Goal: Task Accomplishment & Management: Manage account settings

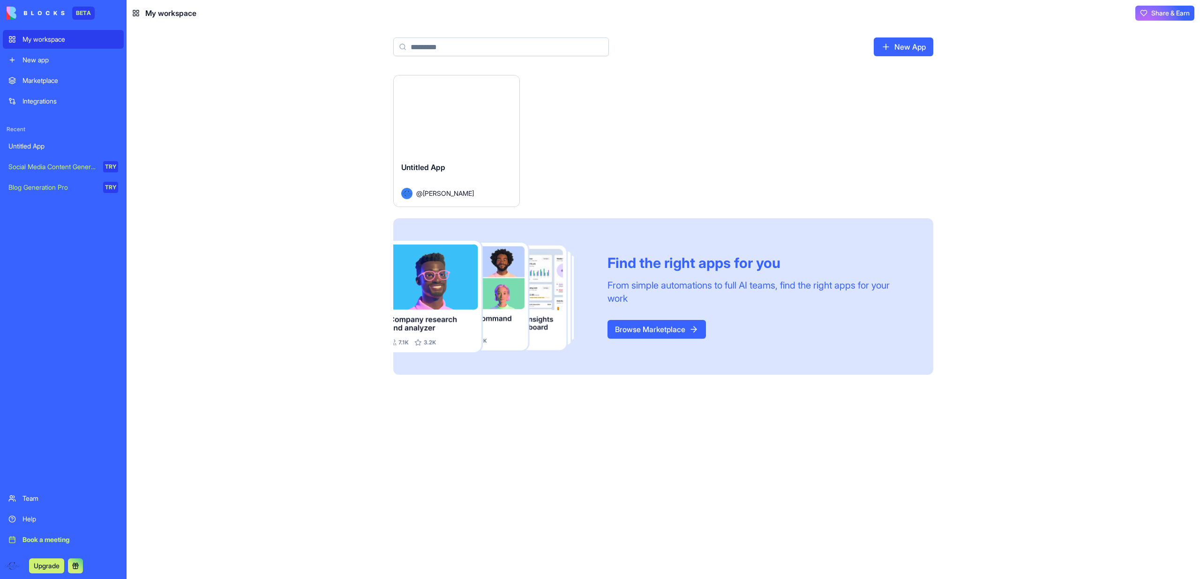
click at [484, 113] on button "Launch" at bounding box center [456, 114] width 70 height 19
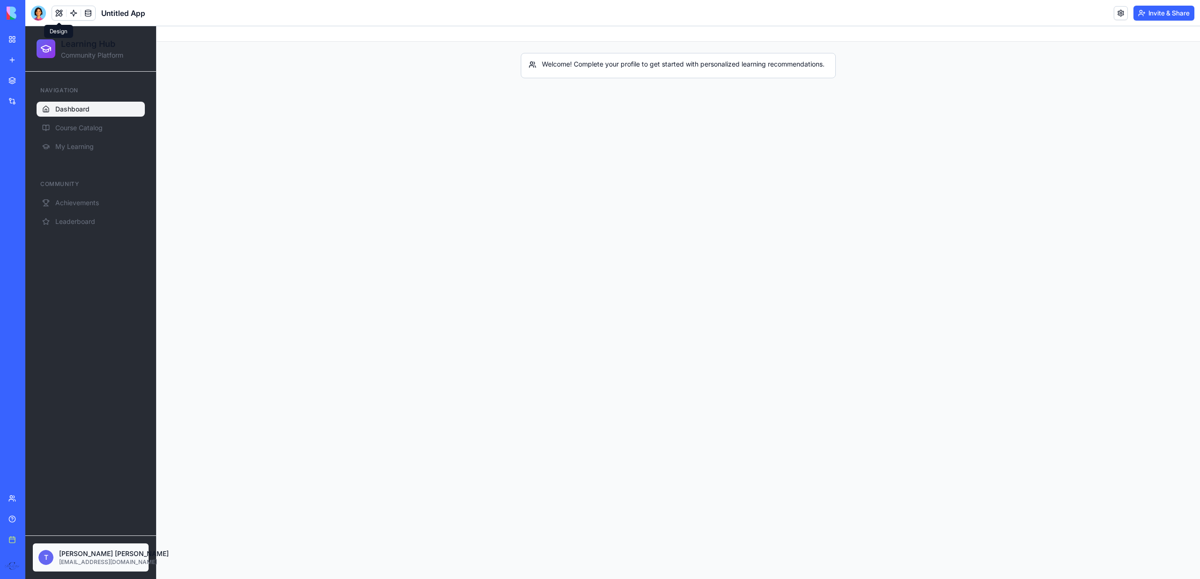
click at [55, 565] on html "Learning Hub Community Platform Navigation Dashboard Course Catalog My Learning…" at bounding box center [612, 302] width 1174 height 553
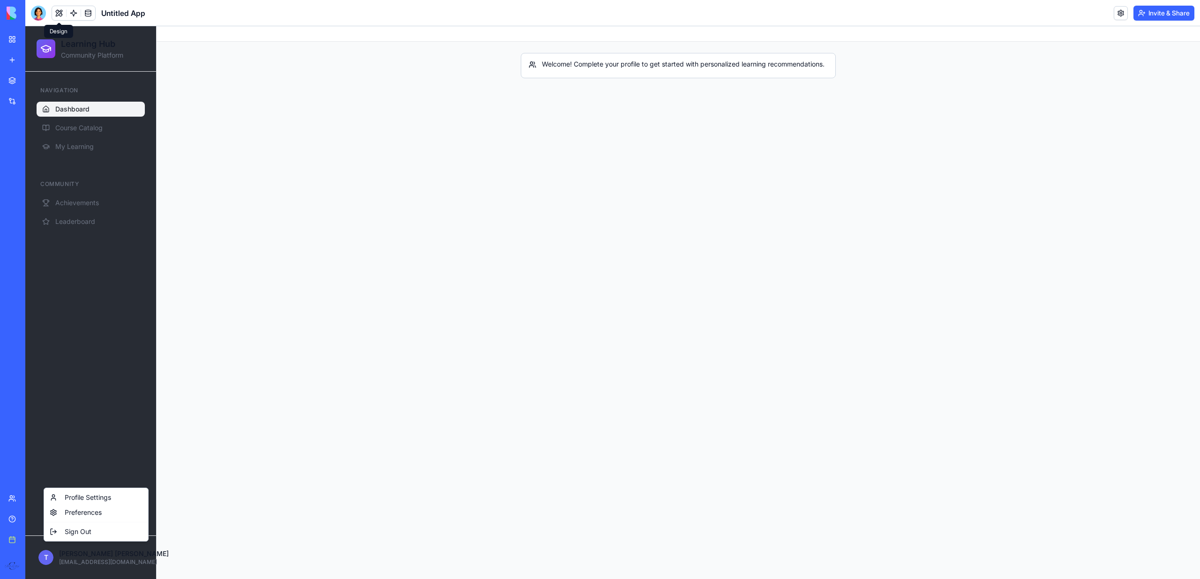
click at [73, 396] on html "Learning Hub Community Platform Navigation Dashboard Course Catalog My Learning…" at bounding box center [612, 302] width 1174 height 553
click at [110, 283] on div "Navigation Dashboard Course Catalog My Learning Community Achievements Leaderbo…" at bounding box center [90, 304] width 131 height 464
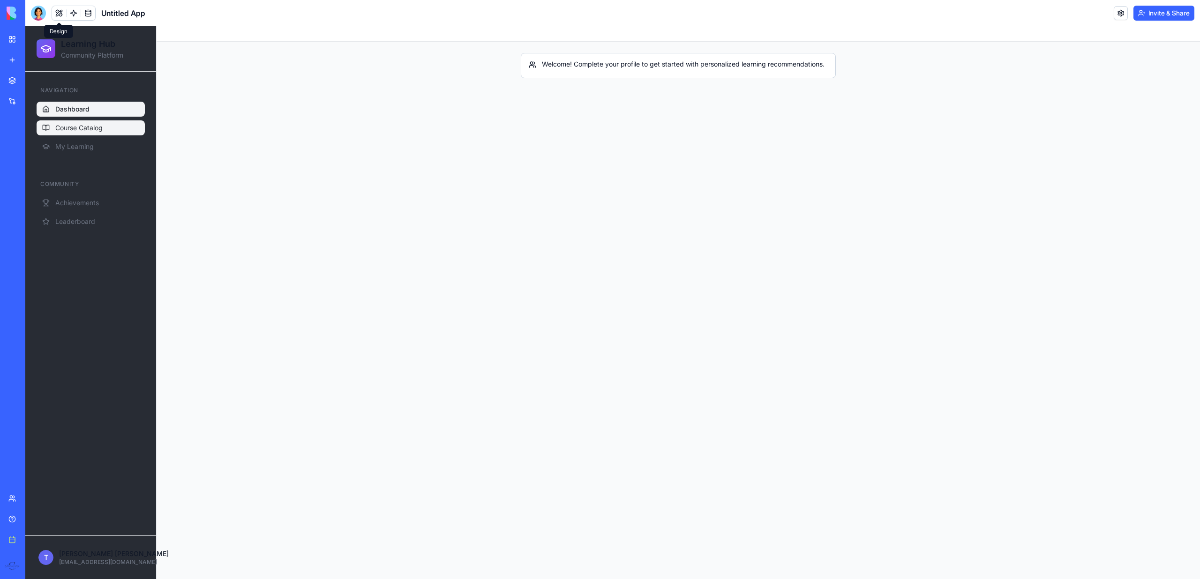
click at [112, 133] on link "Course Catalog" at bounding box center [91, 127] width 108 height 15
click at [57, 10] on button at bounding box center [59, 13] width 14 height 14
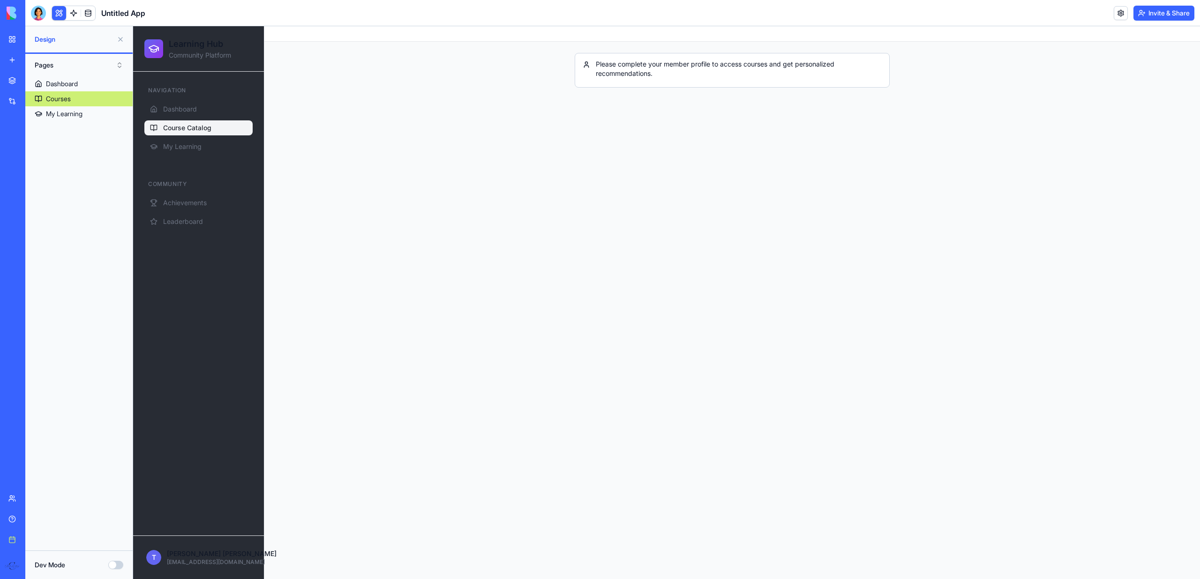
click at [55, 15] on button at bounding box center [59, 13] width 14 height 14
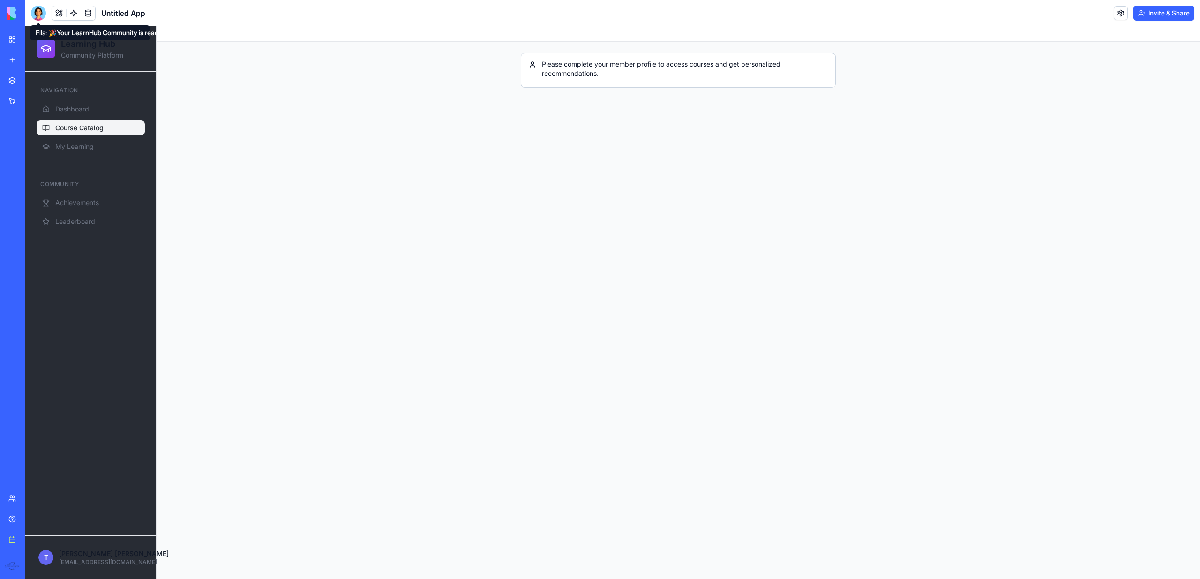
click at [39, 0] on header "Untitled App Invite & Share" at bounding box center [612, 13] width 1174 height 26
click at [39, 14] on div at bounding box center [38, 13] width 15 height 15
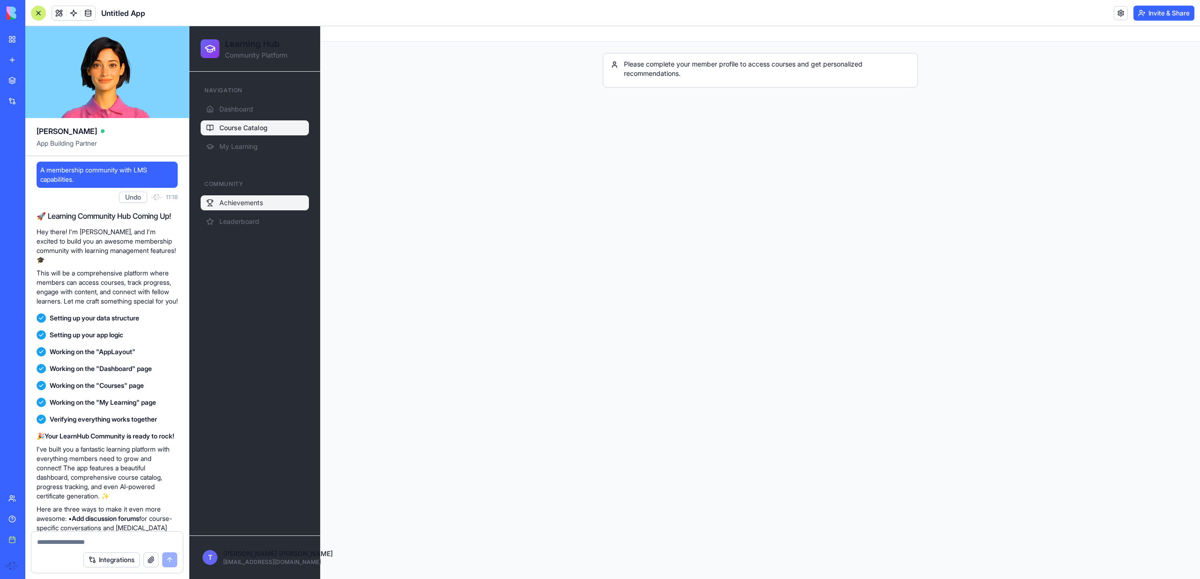
click at [238, 197] on button "Achievements" at bounding box center [255, 202] width 108 height 15
click at [239, 217] on span "Leaderboard" at bounding box center [239, 221] width 40 height 9
click at [239, 203] on span "Achievements" at bounding box center [241, 202] width 44 height 9
click at [241, 157] on div "Navigation Dashboard Course Catalog My Learning" at bounding box center [255, 118] width 116 height 79
click at [239, 149] on span "My Learning" at bounding box center [238, 146] width 38 height 9
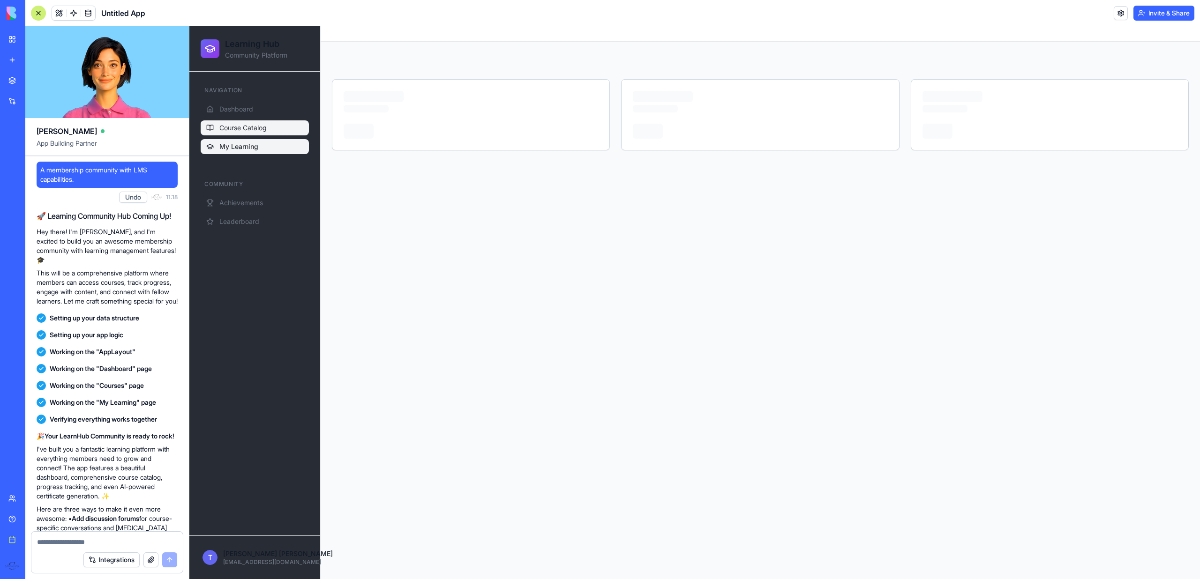
click at [238, 134] on link "Course Catalog" at bounding box center [255, 127] width 108 height 15
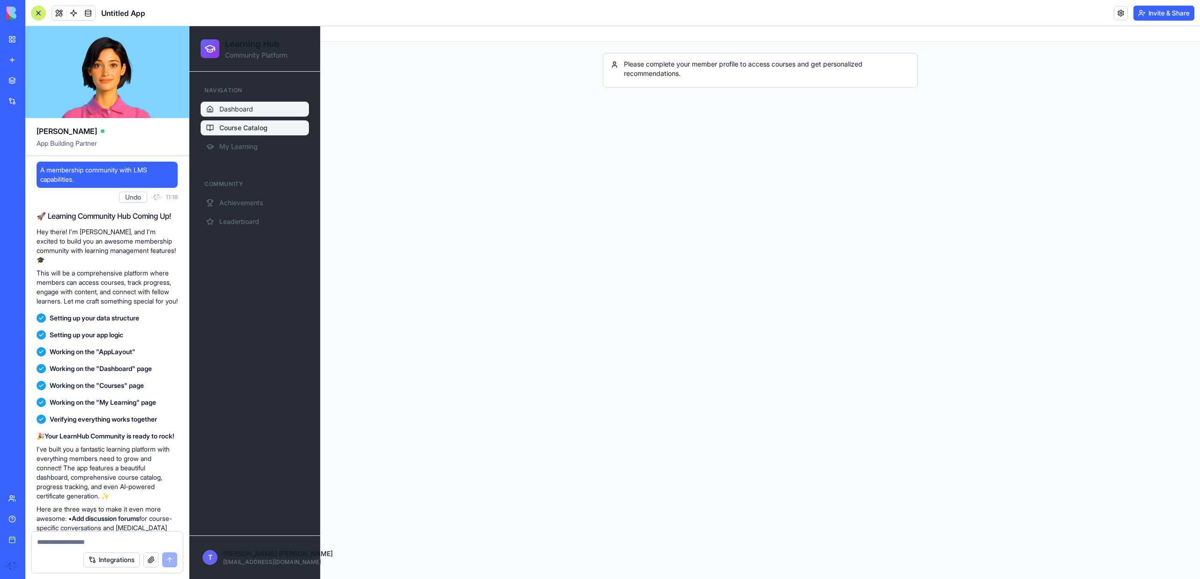
click at [237, 110] on span "Dashboard" at bounding box center [236, 108] width 34 height 9
click at [234, 124] on span "Course Catalog" at bounding box center [242, 127] width 47 height 9
click at [234, 150] on span "My Learning" at bounding box center [238, 146] width 38 height 9
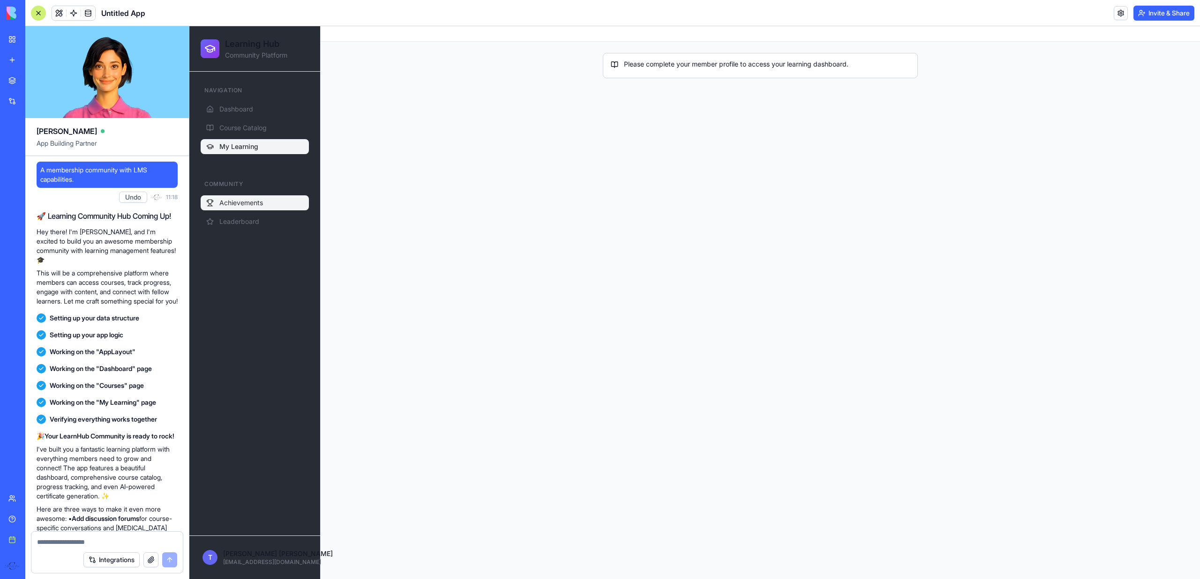
click at [234, 199] on span "Achievements" at bounding box center [241, 202] width 44 height 9
click at [237, 219] on span "Leaderboard" at bounding box center [239, 221] width 40 height 9
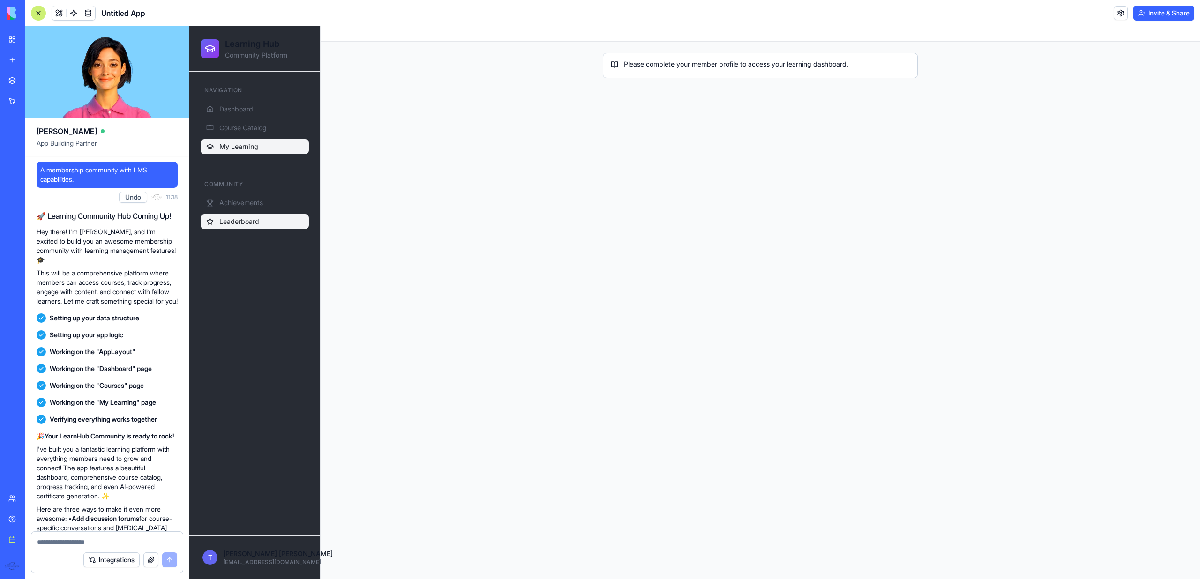
click at [237, 219] on span "Leaderboard" at bounding box center [239, 221] width 40 height 9
click at [237, 204] on span "Achievements" at bounding box center [241, 202] width 44 height 9
click at [236, 133] on link "Course Catalog" at bounding box center [255, 127] width 108 height 15
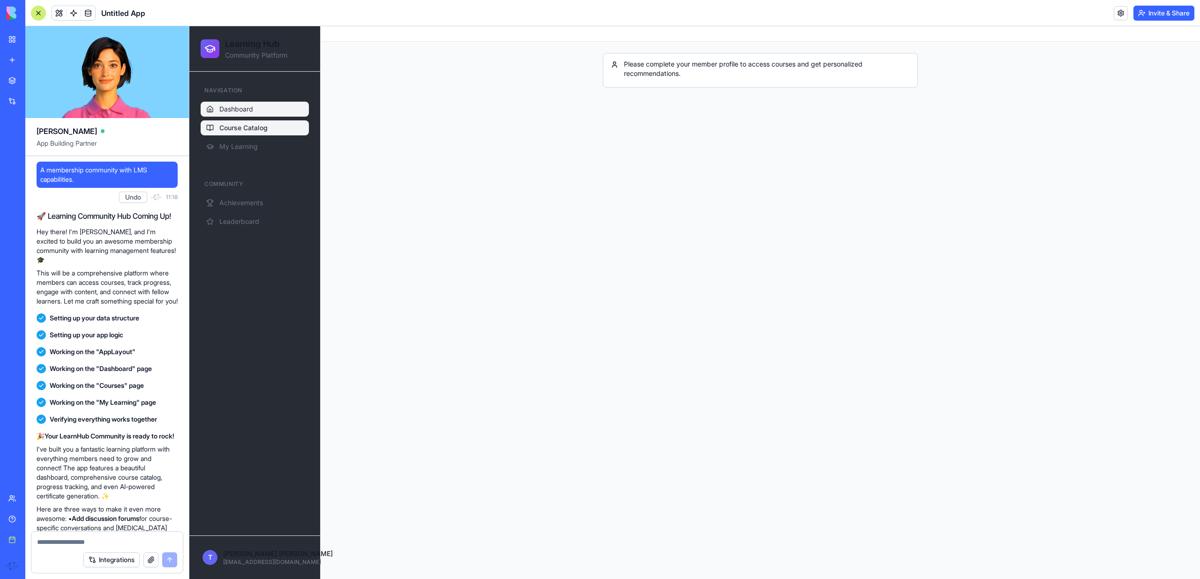
click at [236, 116] on link "Dashboard" at bounding box center [255, 109] width 108 height 15
click at [262, 137] on ul "Dashboard Course Catalog My Learning" at bounding box center [255, 128] width 108 height 52
click at [247, 135] on link "Course Catalog" at bounding box center [255, 127] width 108 height 15
click at [247, 143] on span "My Learning" at bounding box center [238, 146] width 38 height 9
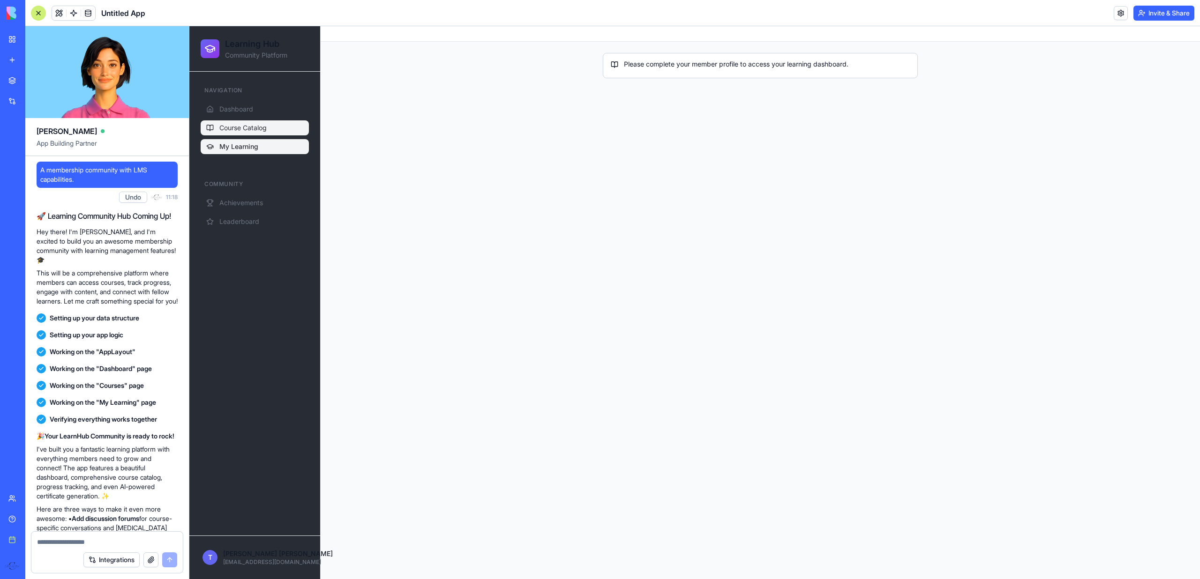
click at [246, 127] on span "Course Catalog" at bounding box center [242, 127] width 47 height 9
click at [244, 112] on span "Dashboard" at bounding box center [236, 108] width 34 height 9
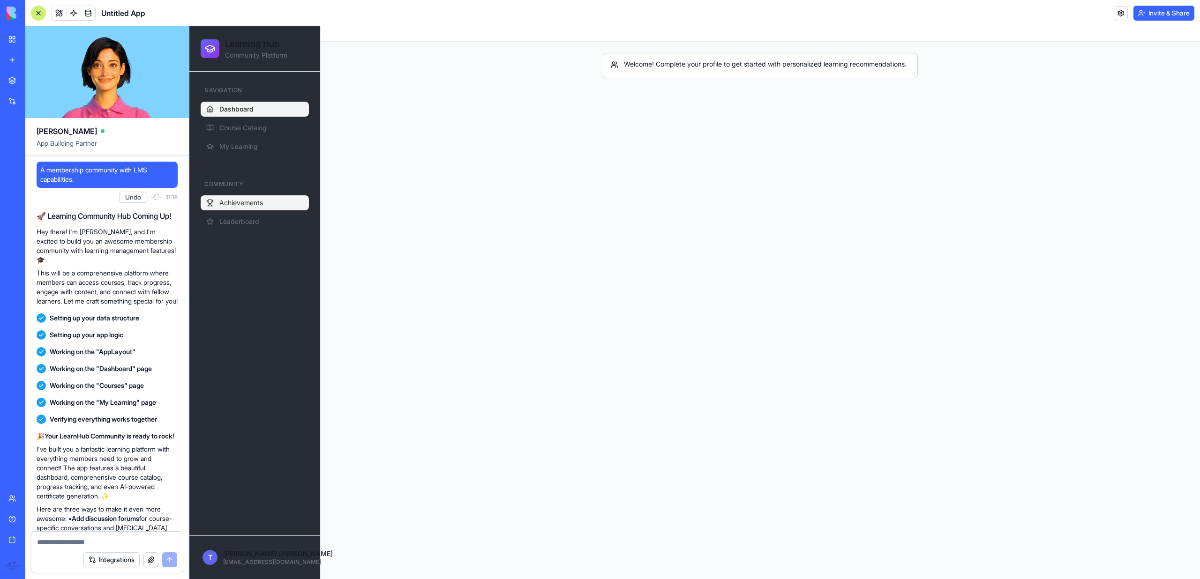
click at [227, 206] on span "Achievements" at bounding box center [241, 202] width 44 height 9
click at [229, 231] on div "Community Achievements Leaderboard" at bounding box center [255, 203] width 116 height 60
click at [229, 209] on button "Achievements" at bounding box center [255, 202] width 108 height 15
drag, startPoint x: 161, startPoint y: 211, endPoint x: 21, endPoint y: 182, distance: 143.2
click at [161, 211] on h2 "🚀 Learning Community Hub Coming Up!" at bounding box center [107, 215] width 141 height 11
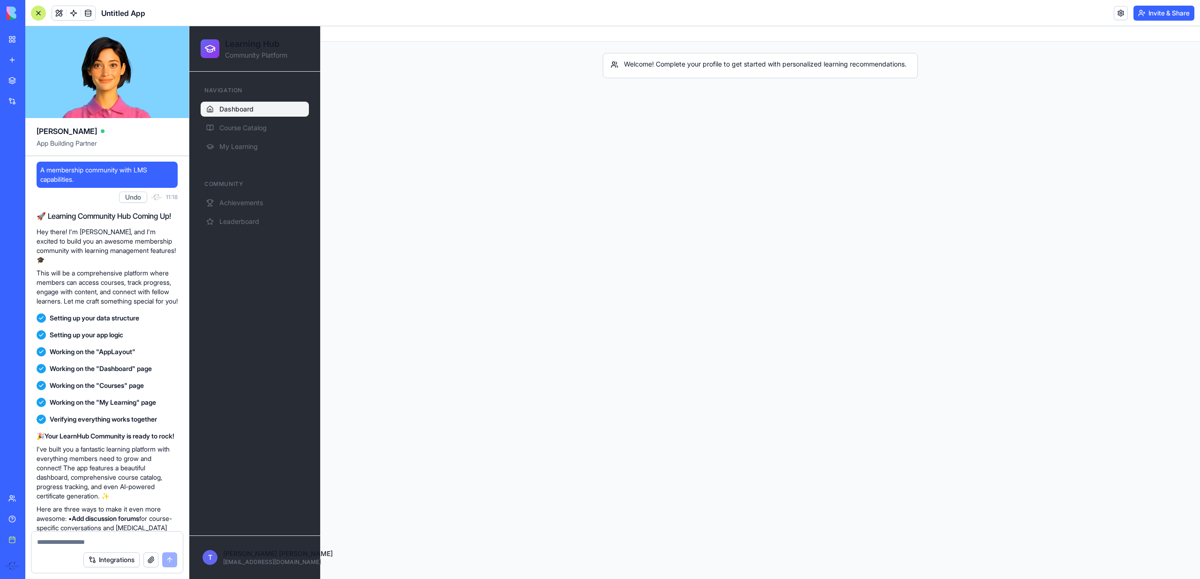
click at [56, 16] on button at bounding box center [59, 13] width 14 height 14
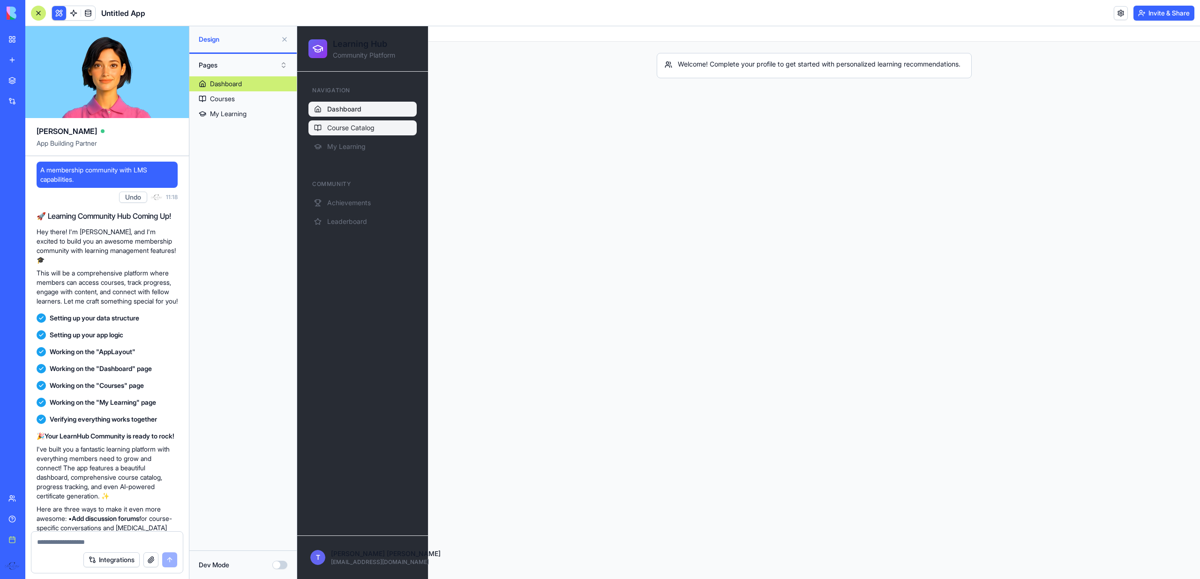
click at [342, 131] on span "Course Catalog" at bounding box center [350, 127] width 47 height 9
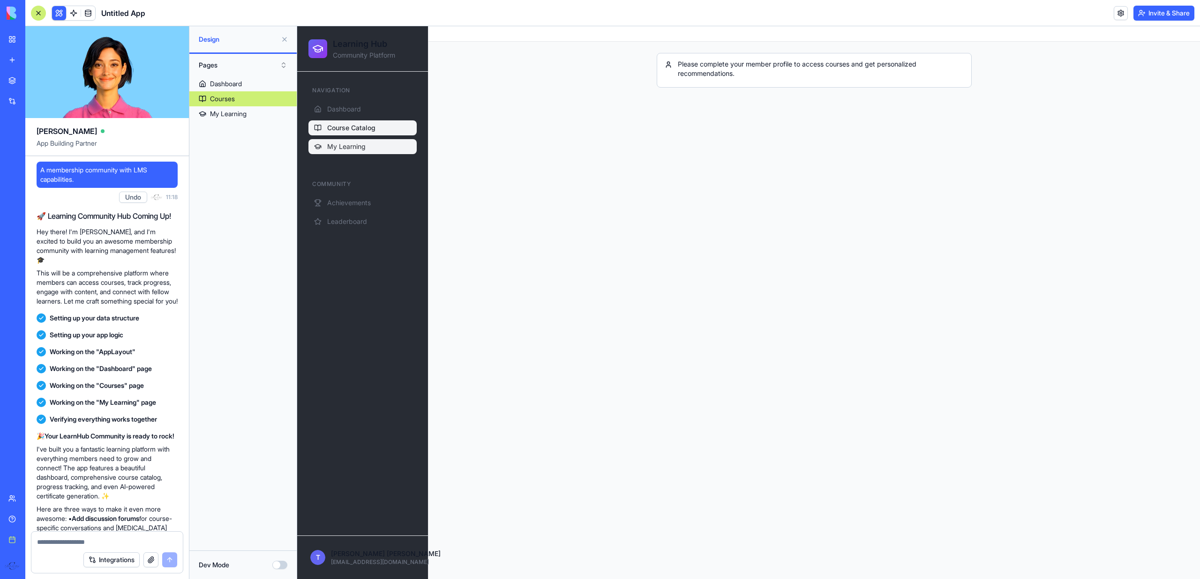
click at [343, 142] on span "My Learning" at bounding box center [346, 146] width 38 height 9
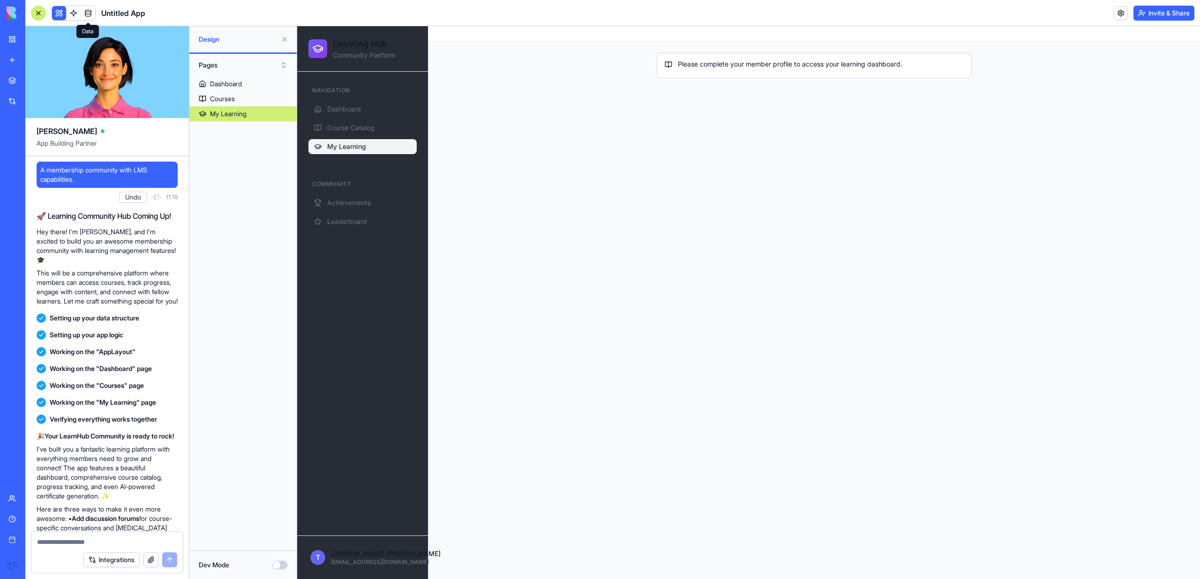
click at [92, 9] on link at bounding box center [88, 13] width 14 height 14
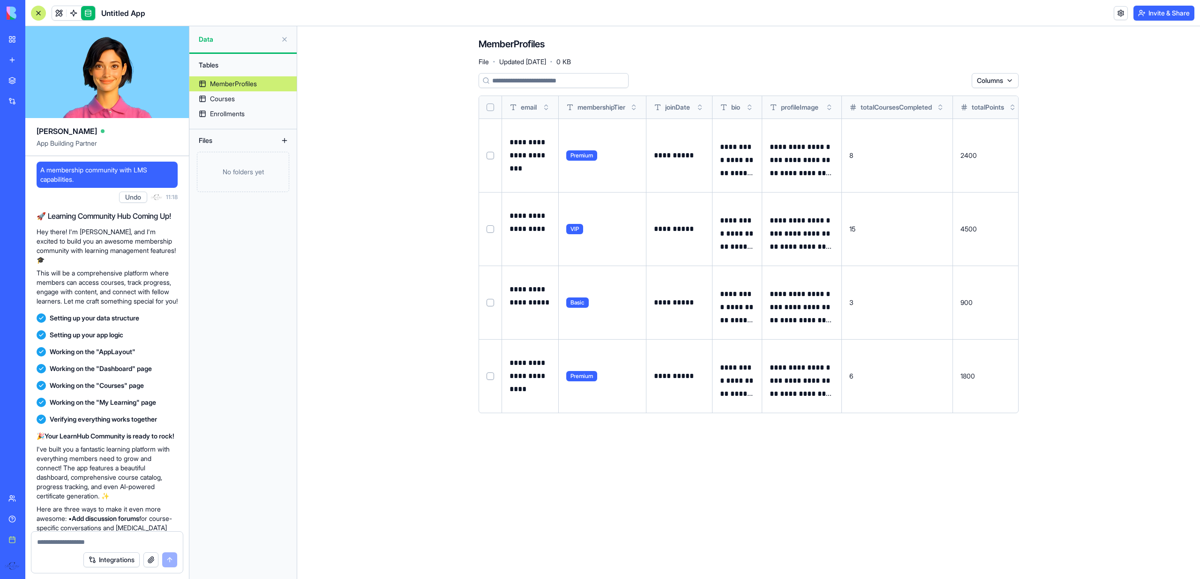
scroll to position [0, 23]
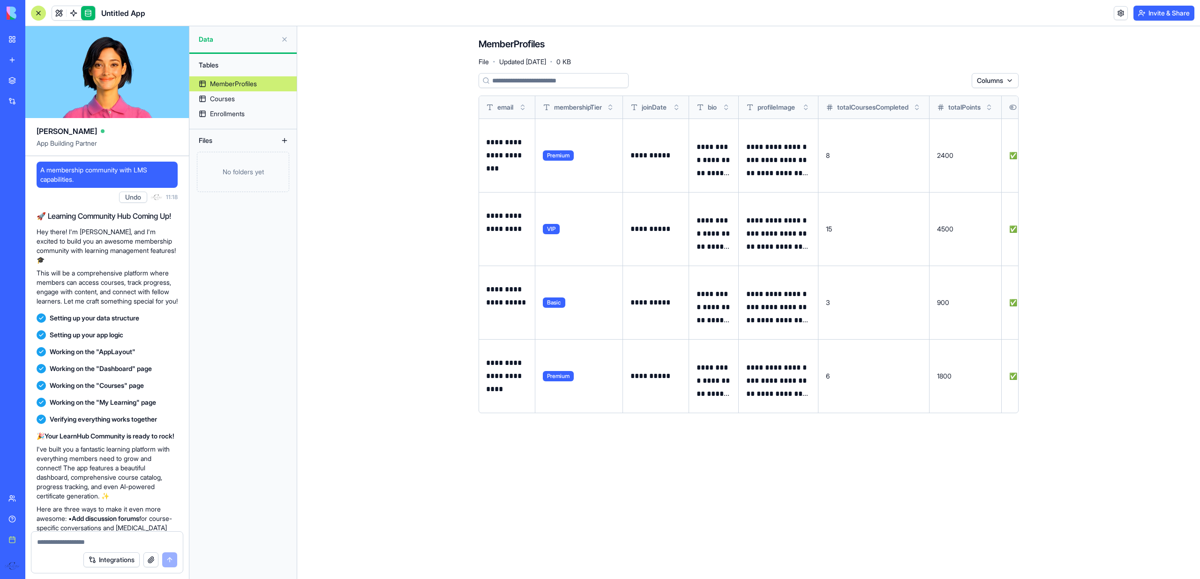
click at [19, 569] on div "Upgrade" at bounding box center [13, 566] width 20 height 26
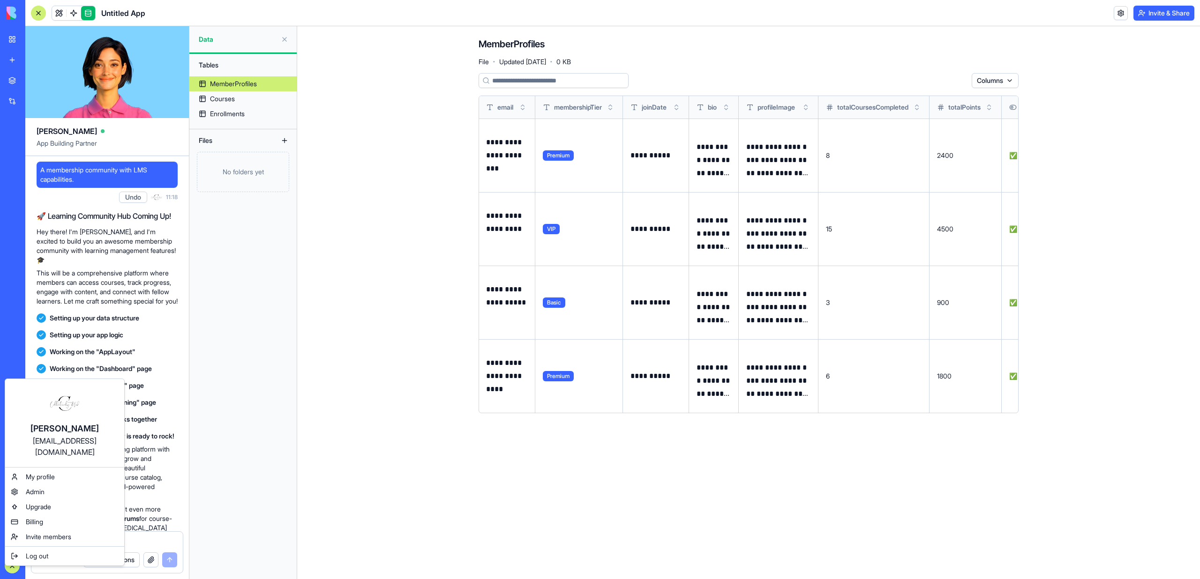
click at [51, 8] on html "BETA My workspace New app Marketplace Integrations Recent Untitled App Social M…" at bounding box center [600, 289] width 1200 height 579
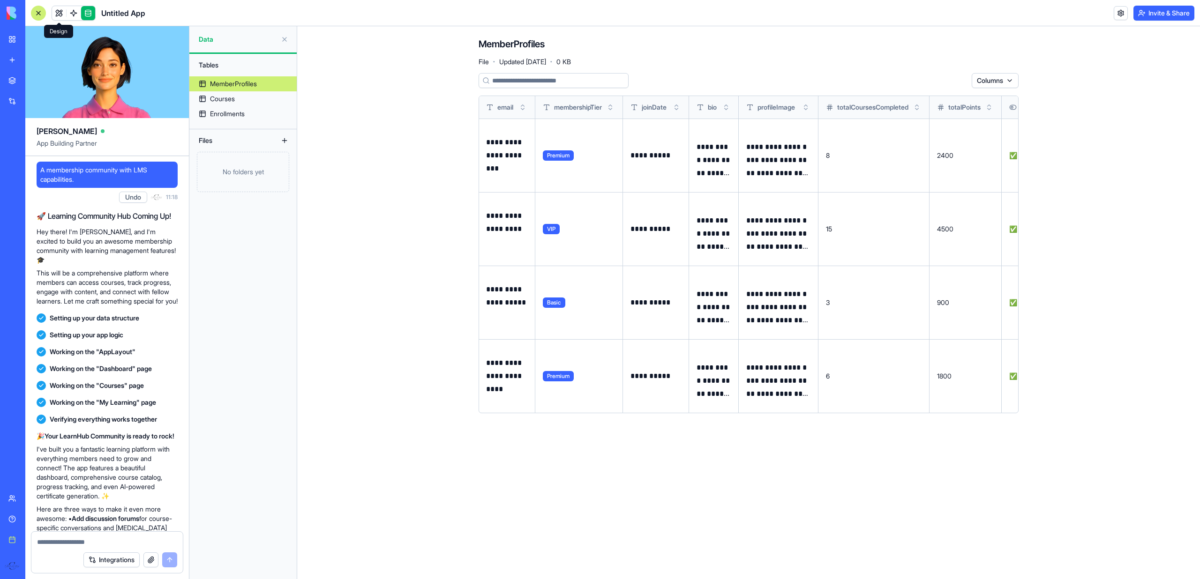
click at [56, 10] on link at bounding box center [59, 13] width 14 height 14
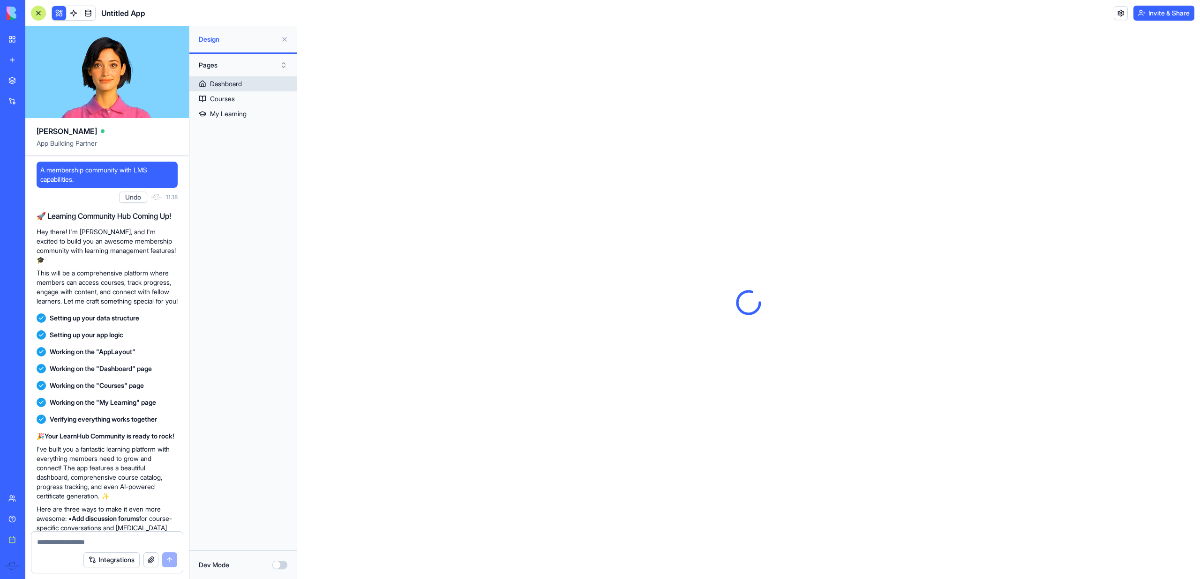
click at [244, 82] on link "Dashboard" at bounding box center [242, 83] width 107 height 15
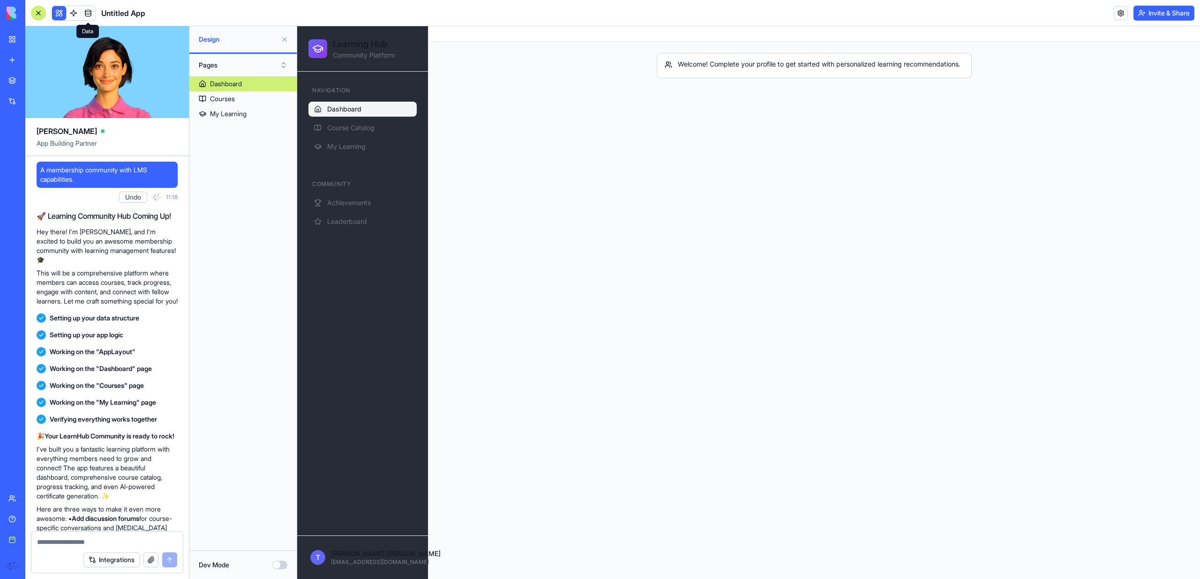
click at [92, 18] on link at bounding box center [88, 13] width 14 height 14
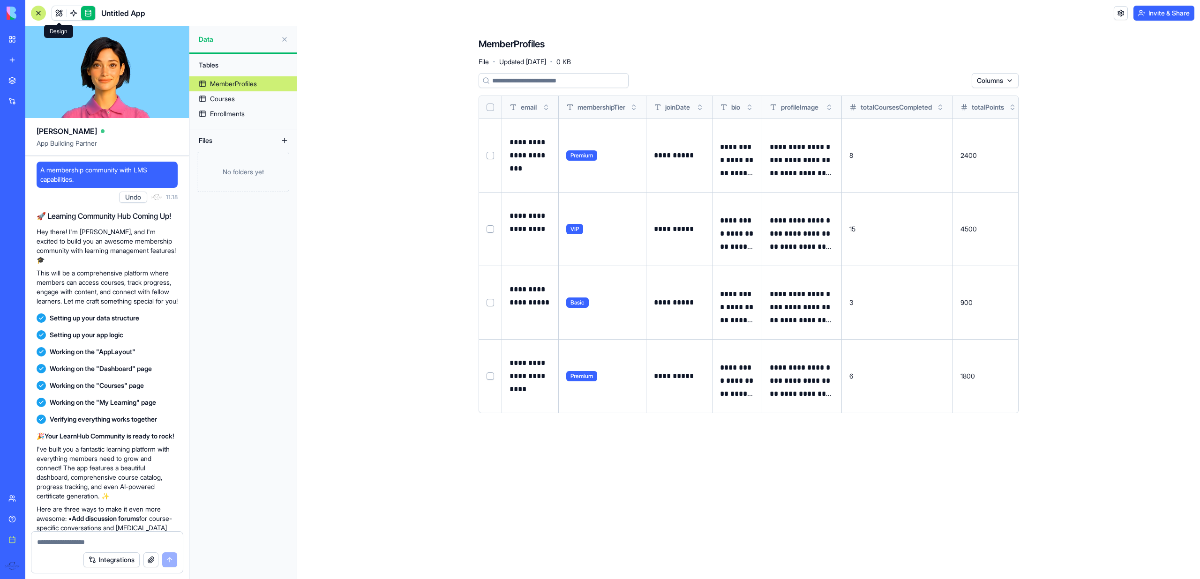
click at [55, 15] on link at bounding box center [59, 13] width 14 height 14
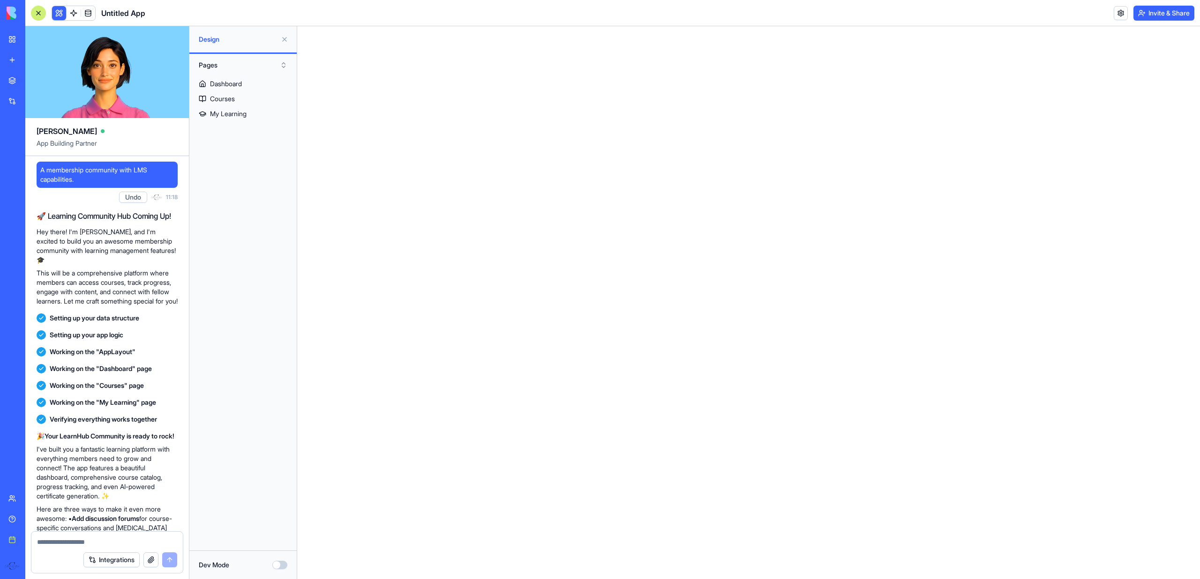
click at [282, 40] on button at bounding box center [284, 39] width 15 height 15
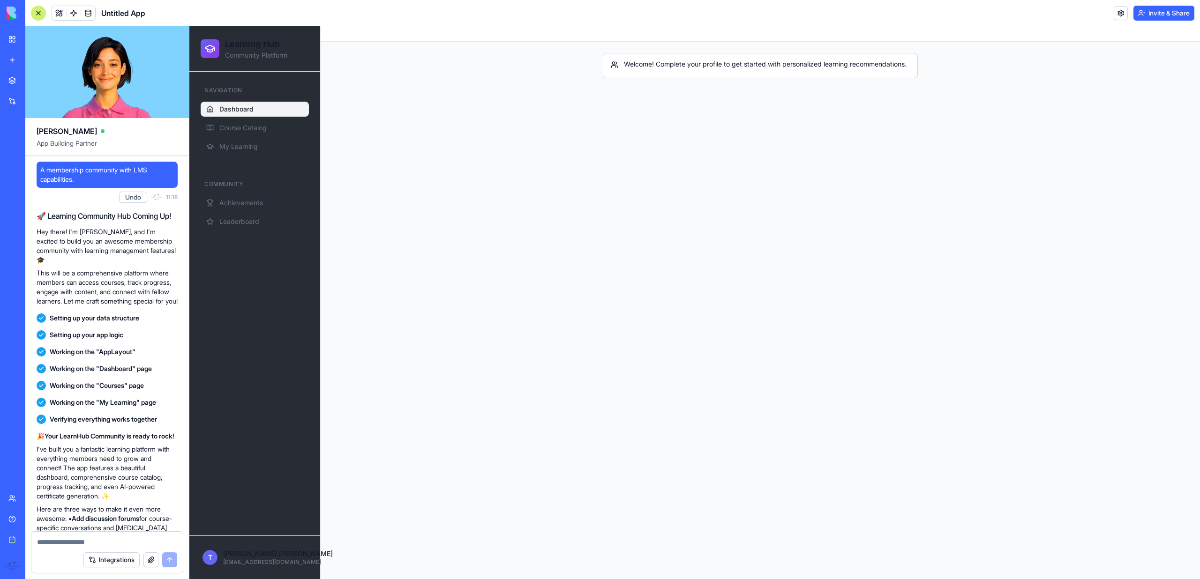
click at [61, 14] on button at bounding box center [59, 13] width 14 height 14
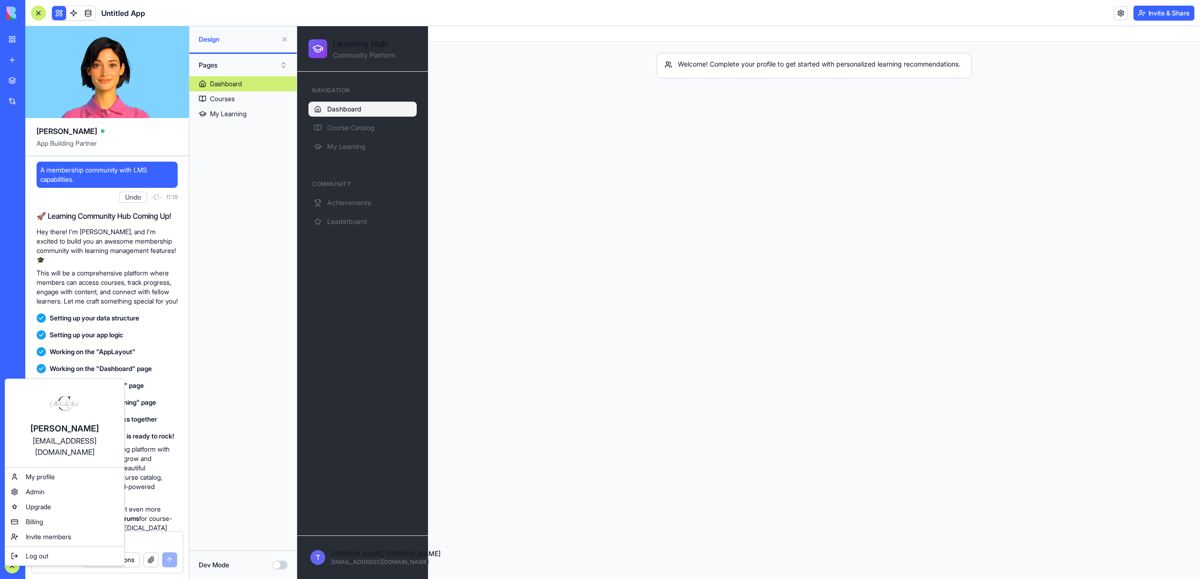
click at [65, 443] on div "[EMAIL_ADDRESS][DOMAIN_NAME]" at bounding box center [65, 446] width 100 height 22
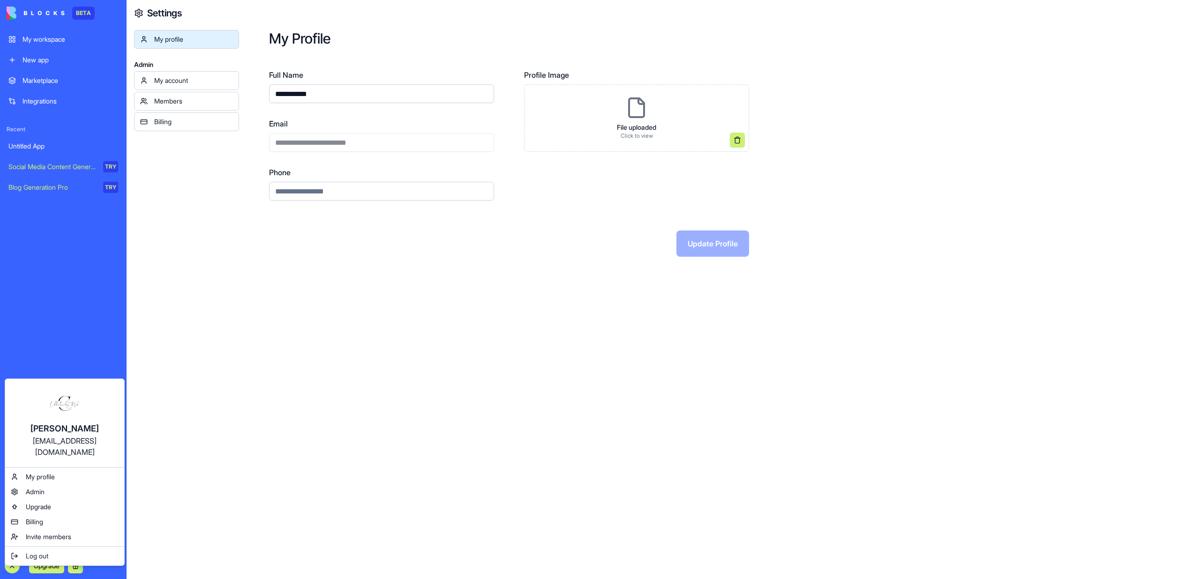
click at [302, 140] on html "**********" at bounding box center [600, 289] width 1200 height 579
click at [302, 140] on div "**********" at bounding box center [381, 135] width 225 height 34
click at [48, 552] on span "Log out" at bounding box center [37, 556] width 22 height 9
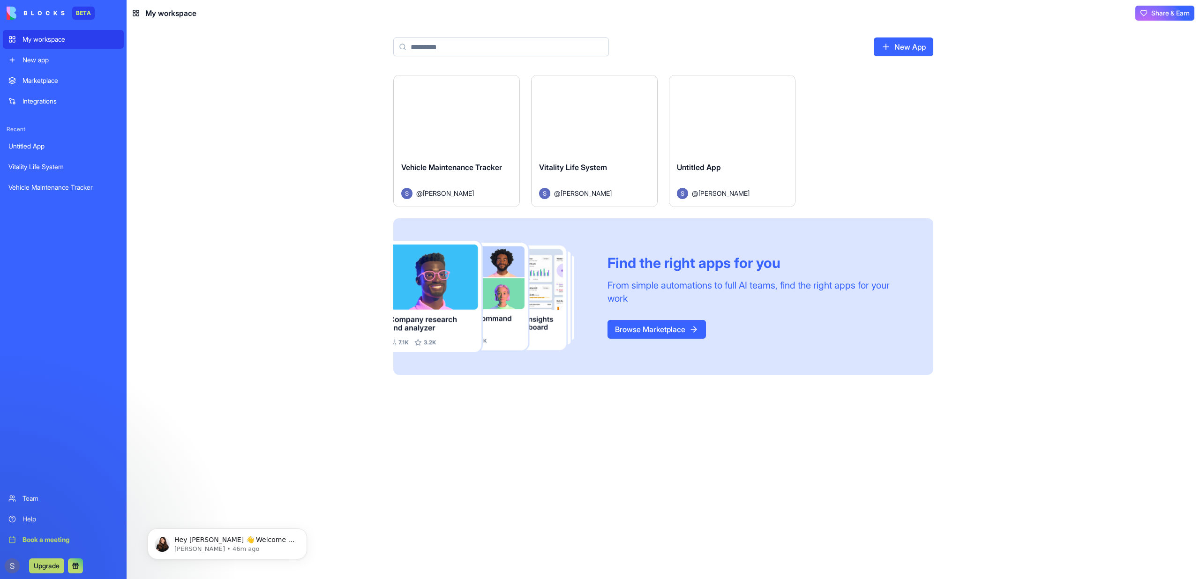
click at [16, 559] on div "Upgrade" at bounding box center [47, 566] width 80 height 15
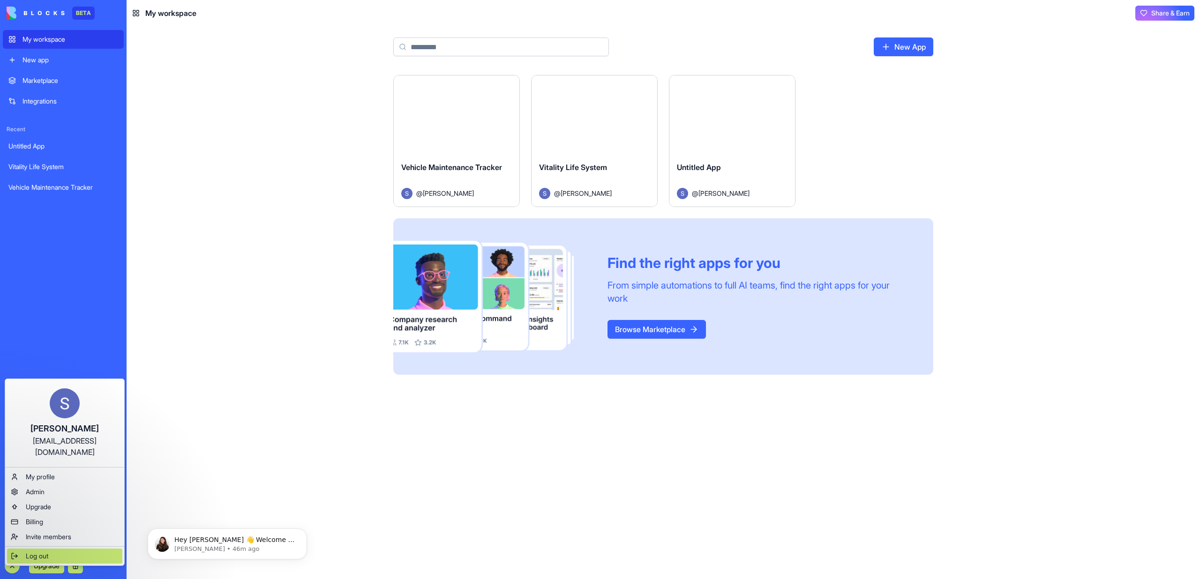
click at [32, 552] on span "Log out" at bounding box center [37, 556] width 22 height 9
